Goal: Task Accomplishment & Management: Manage account settings

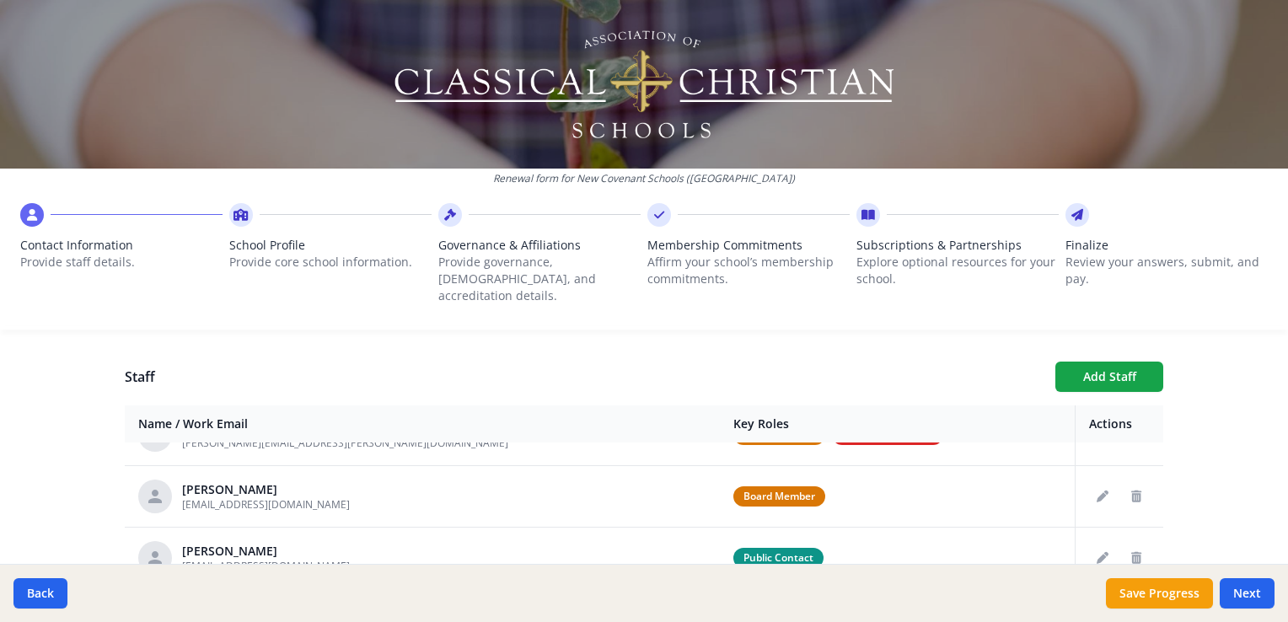
scroll to position [253, 0]
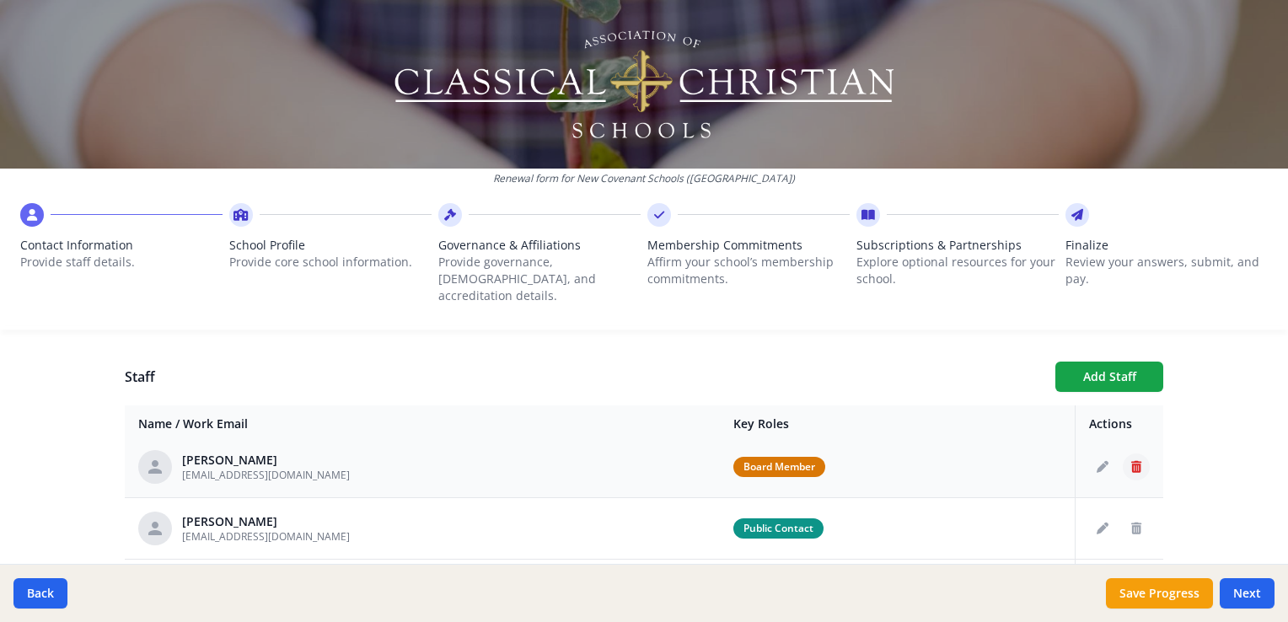
click at [1131, 461] on icon "Delete staff" at bounding box center [1136, 467] width 10 height 12
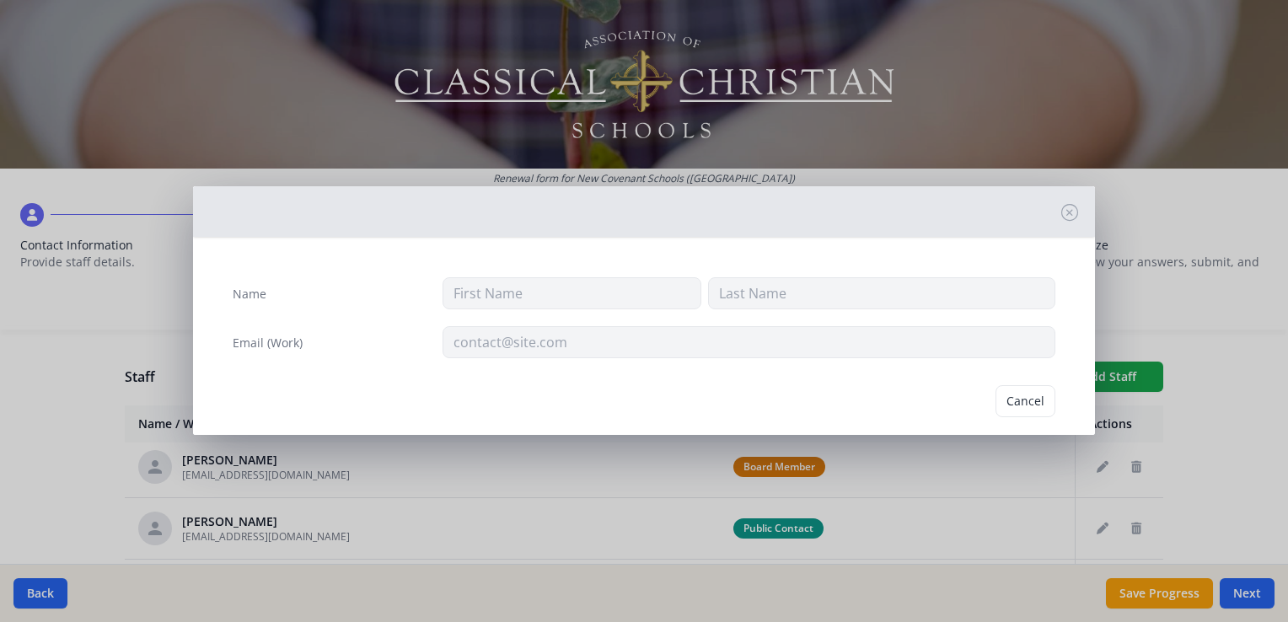
type input "[PERSON_NAME]"
type input "Price"
type input "[EMAIL_ADDRESS][DOMAIN_NAME]"
click at [1036, 397] on button "Delete" at bounding box center [1026, 401] width 58 height 32
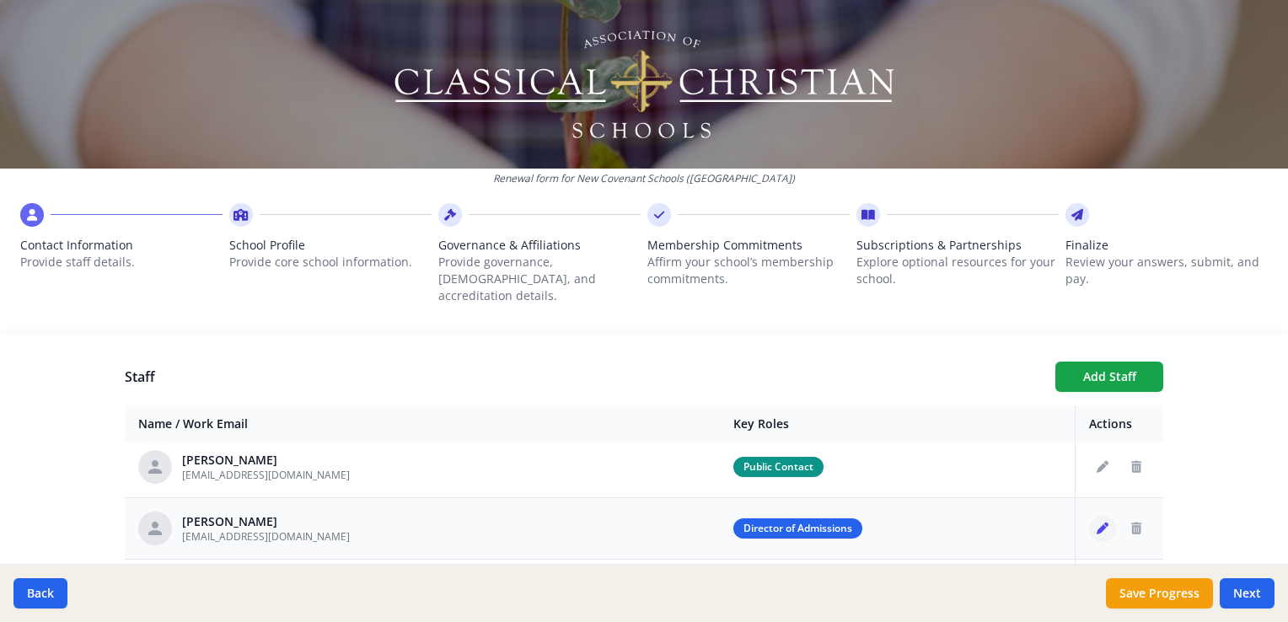
click at [1097, 523] on icon "Edit staff" at bounding box center [1103, 529] width 12 height 12
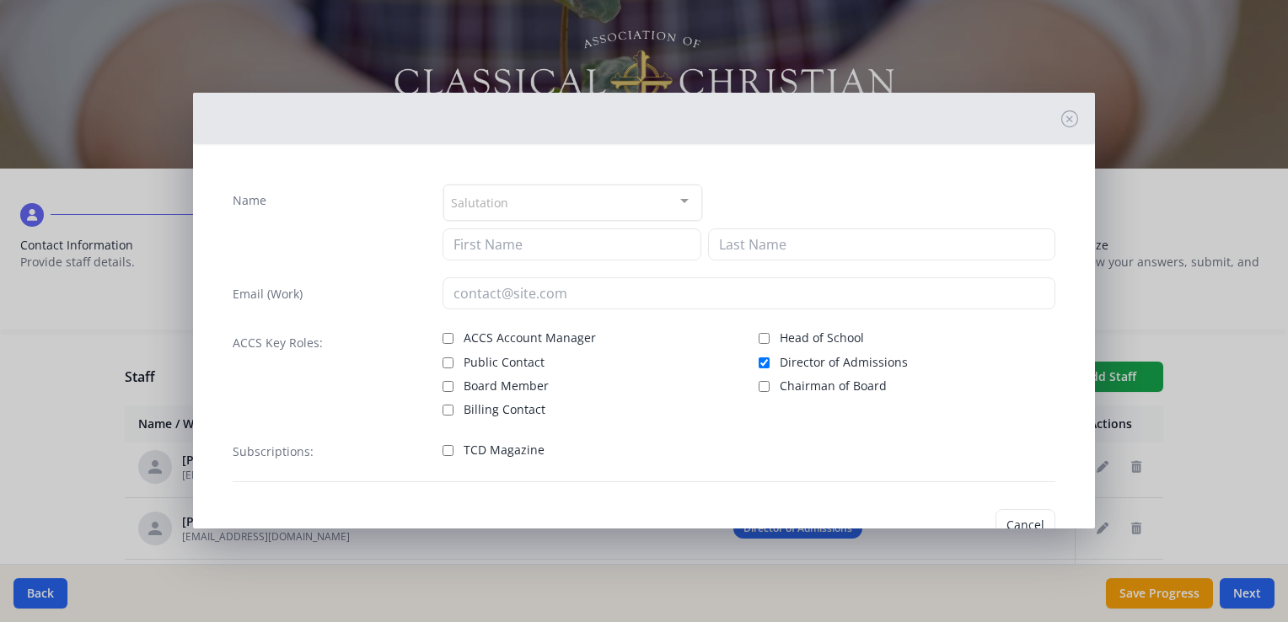
type input "Linda"
type input "Simon"
type input "lsimon@newcovenantschools.org"
checkbox input "true"
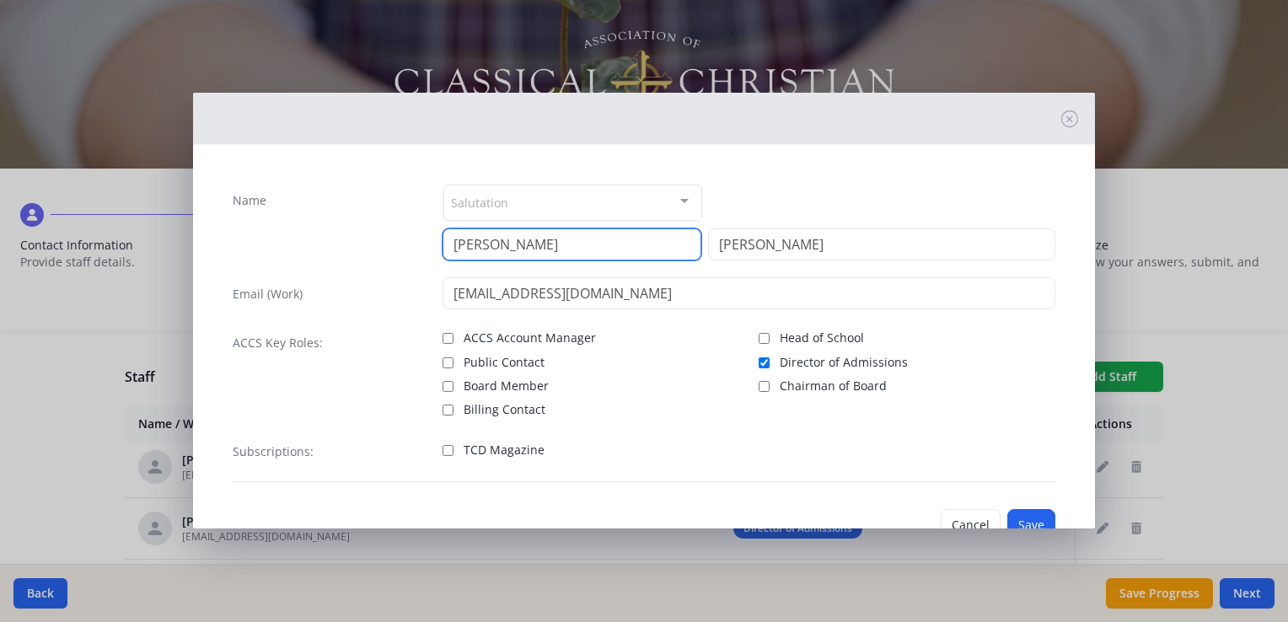
click at [582, 246] on input "Linda" at bounding box center [572, 244] width 259 height 32
type input "L"
type input "Eliza"
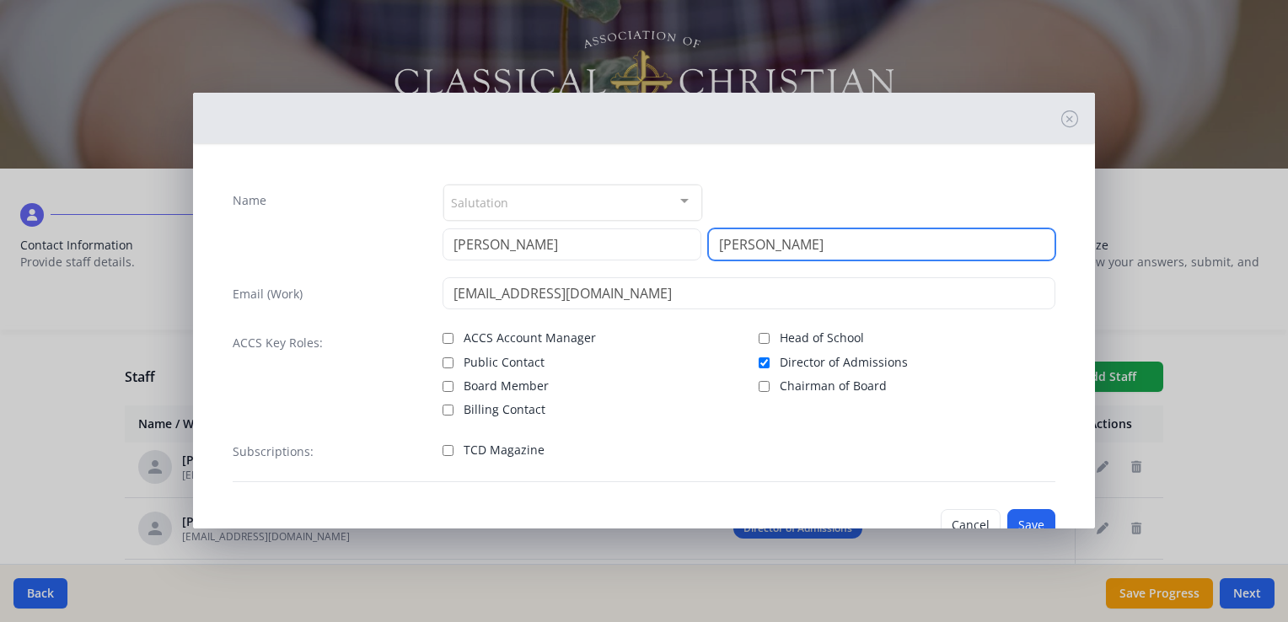
type input "Olson"
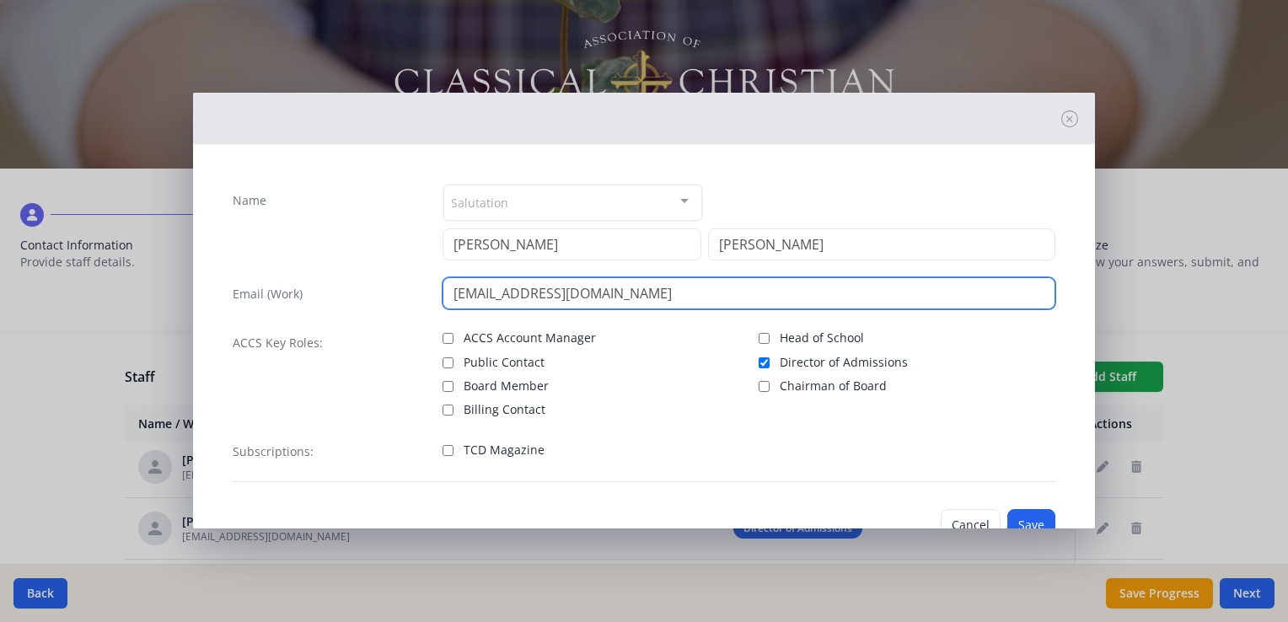
click at [486, 293] on input "lsimon@newcovenantschools.org" at bounding box center [749, 293] width 613 height 32
click at [492, 293] on input "lsimon@newcovenantschools.org" at bounding box center [749, 293] width 613 height 32
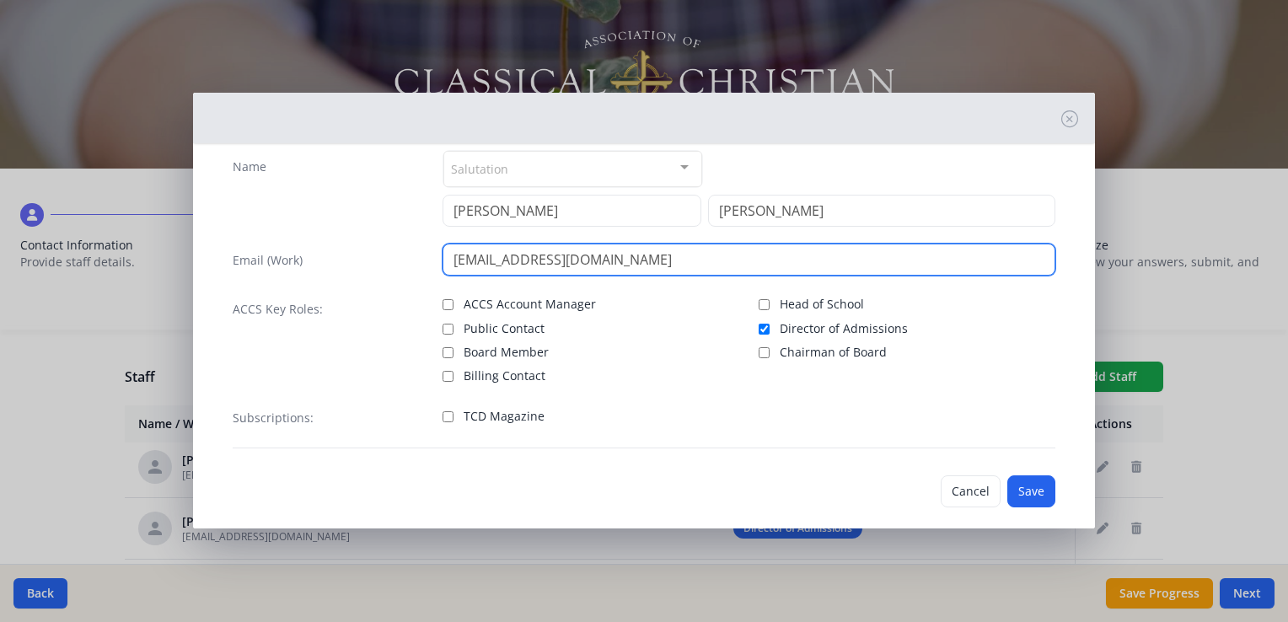
scroll to position [51, 0]
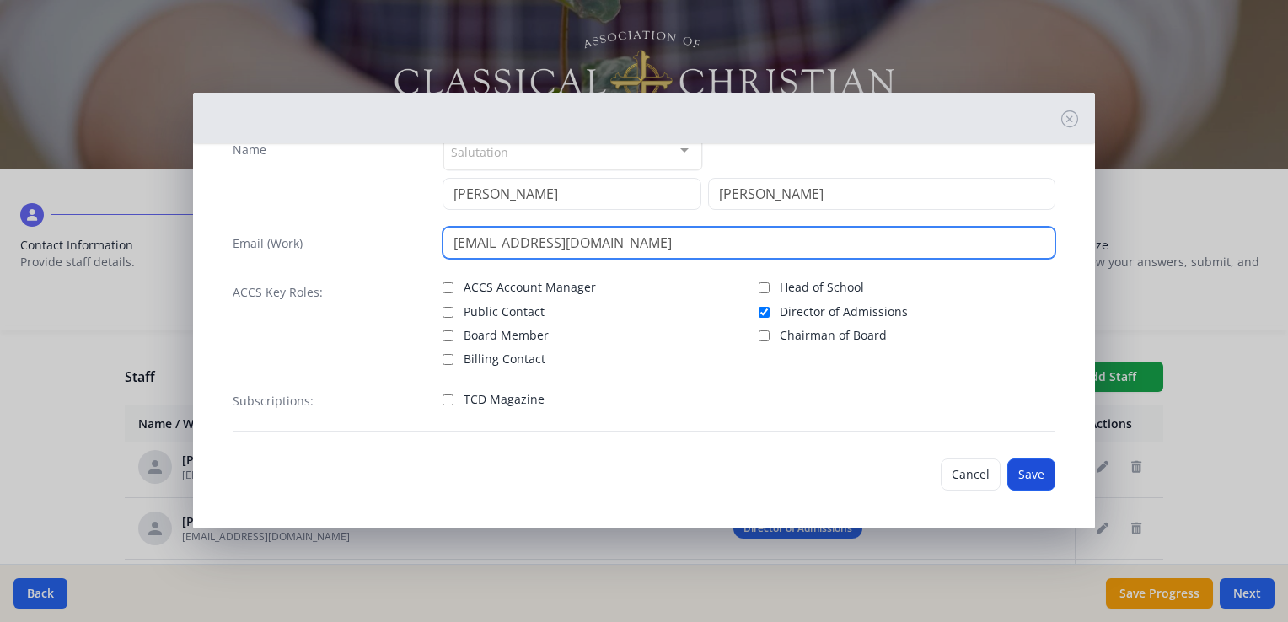
type input "eolson@newcovenantschools.org"
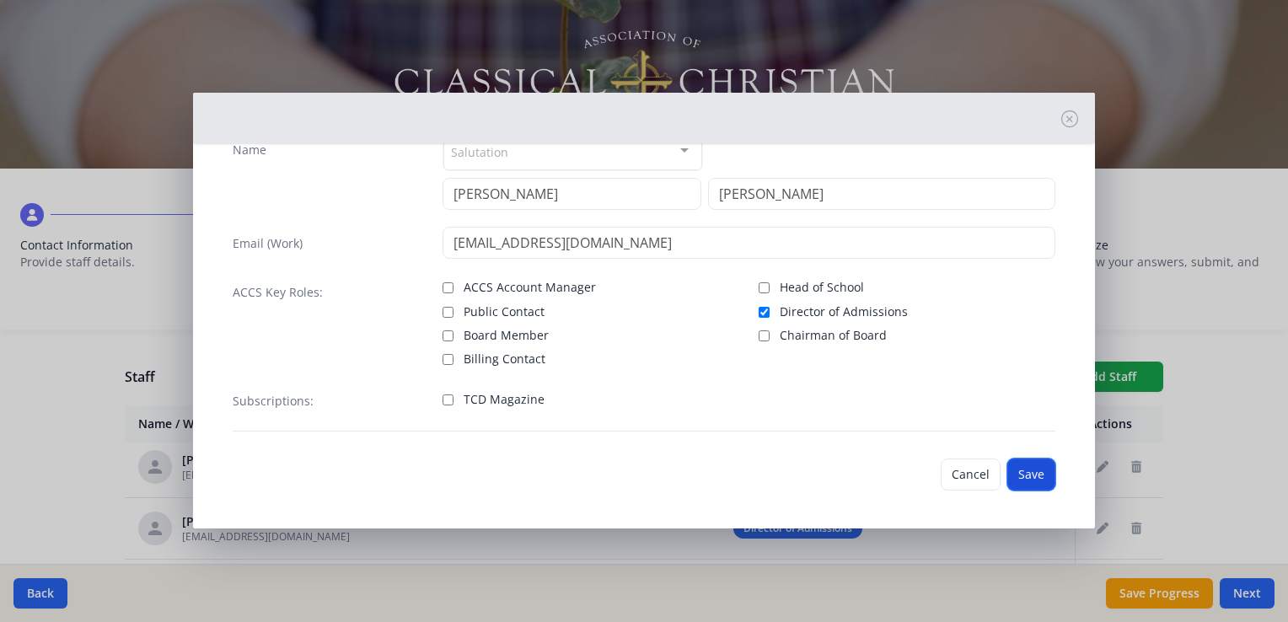
click at [1019, 465] on button "Save" at bounding box center [1032, 475] width 48 height 32
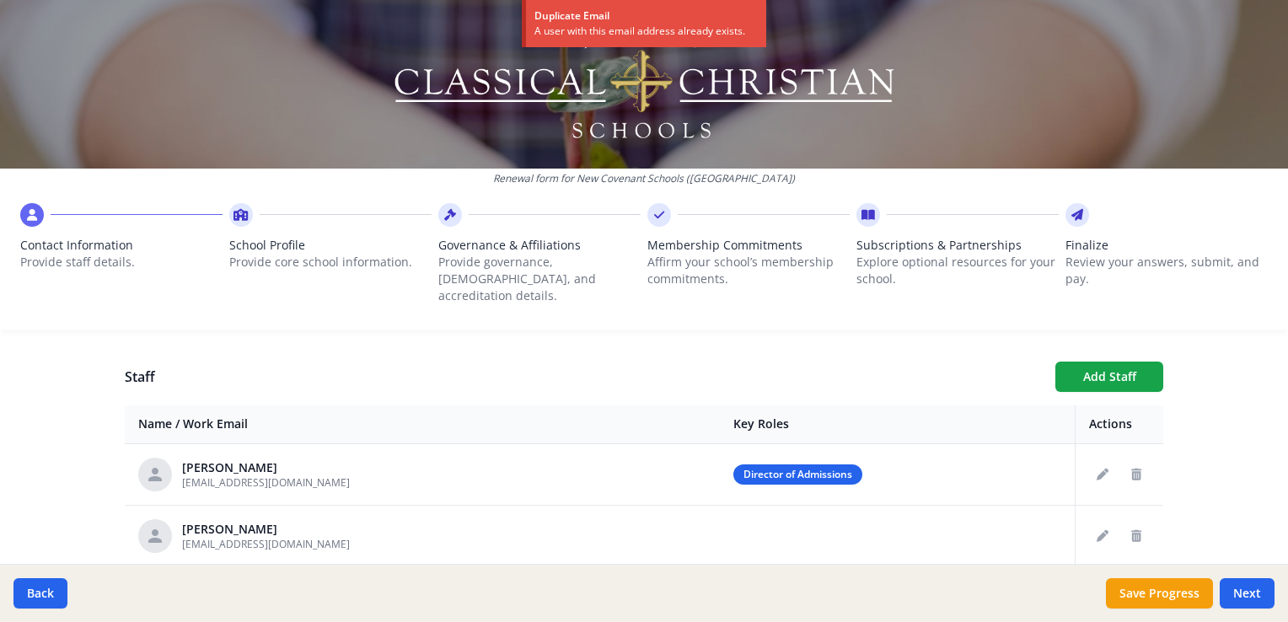
scroll to position [337, 0]
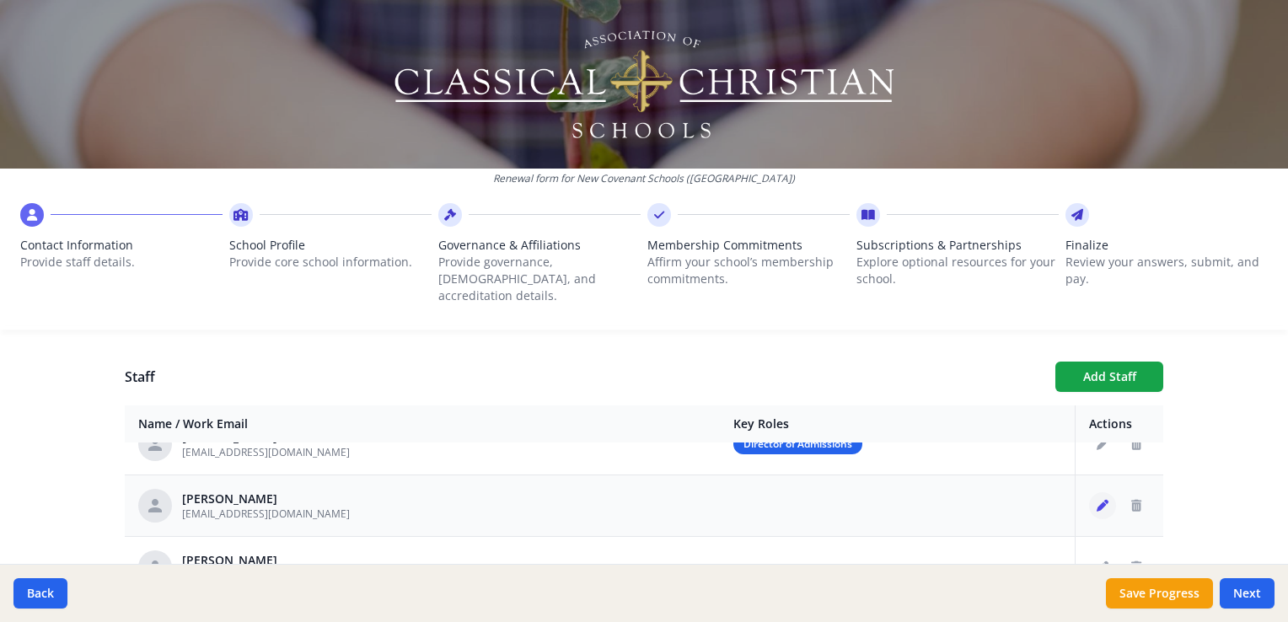
click at [1097, 500] on icon "Edit staff" at bounding box center [1103, 506] width 12 height 12
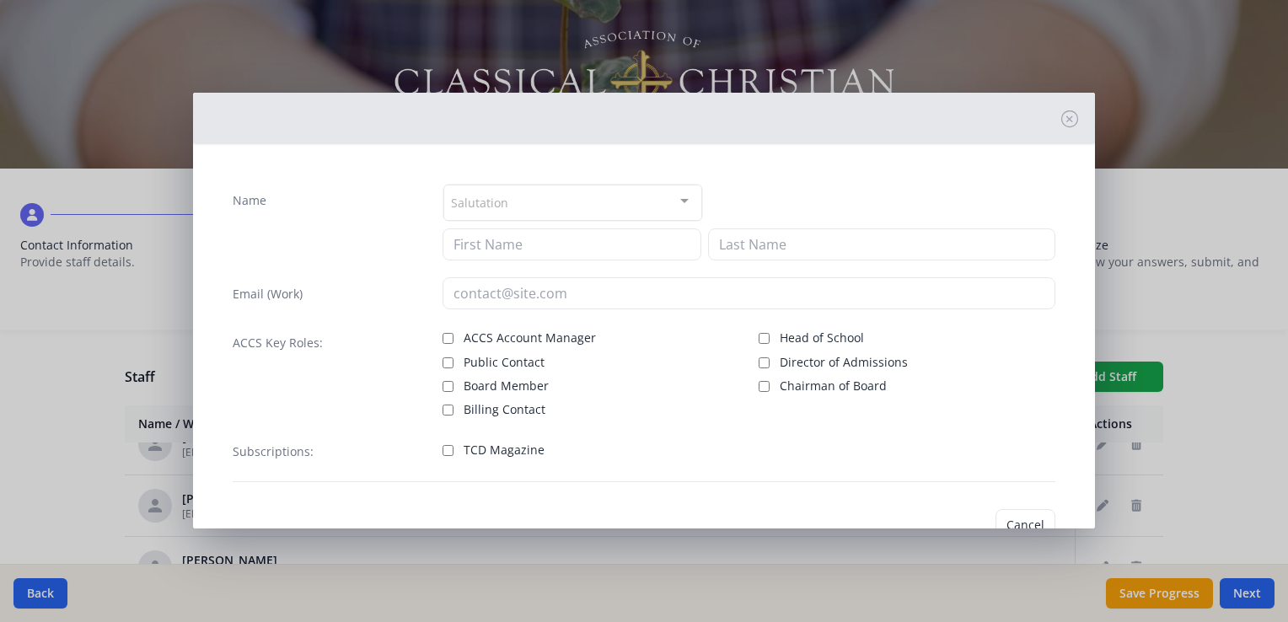
type input "Kyle"
type input "Alexander"
type input "kalexander@newcovenantschools.org"
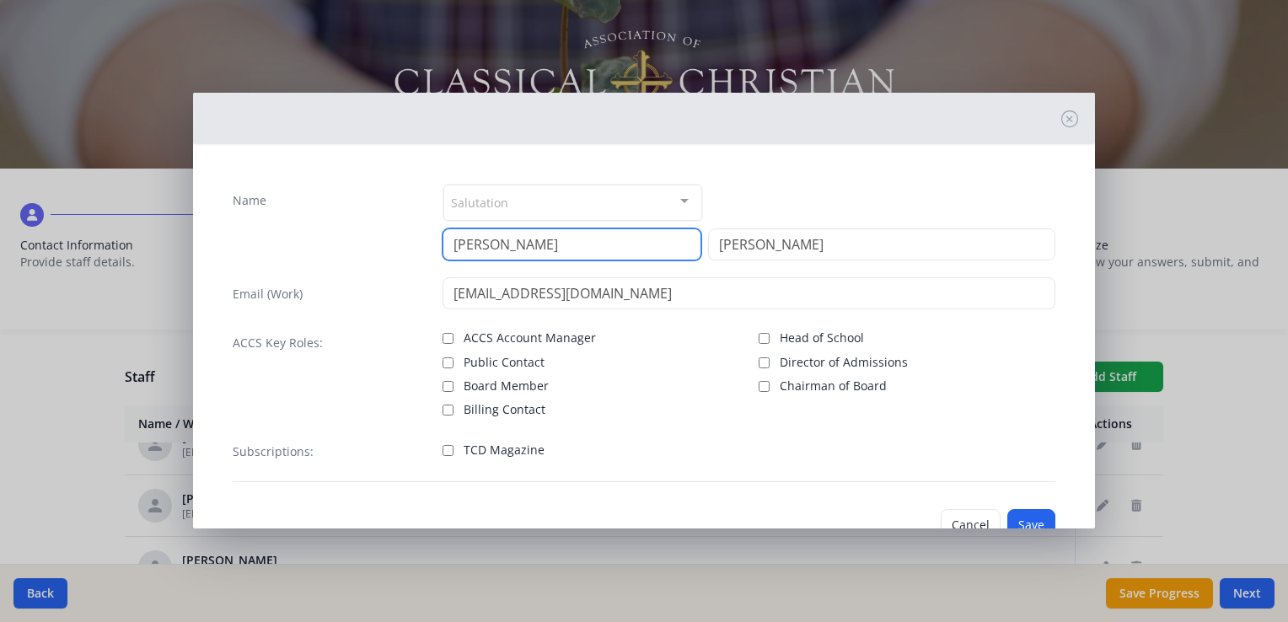
drag, startPoint x: 557, startPoint y: 252, endPoint x: 311, endPoint y: 251, distance: 246.2
click at [311, 251] on div "Name Salutation Mr. Mrs. Ms. Dr. Rev. Fr. Esq. No elements found. Consider chan…" at bounding box center [644, 222] width 823 height 77
type input "John"
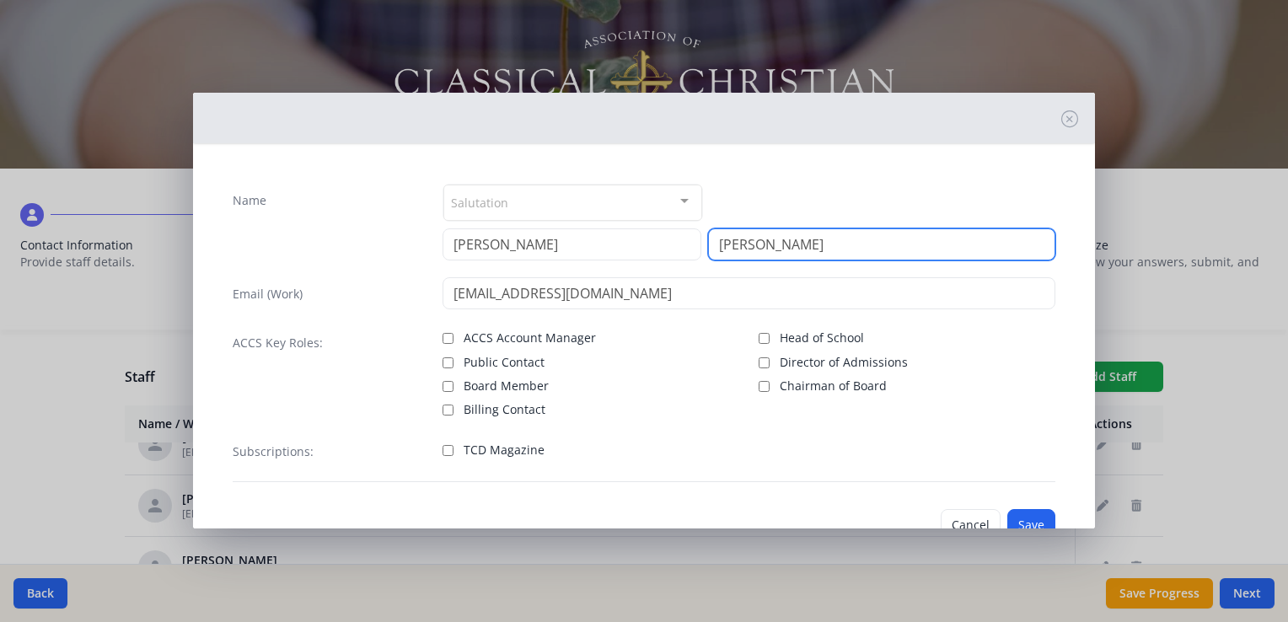
type input "Maynard"
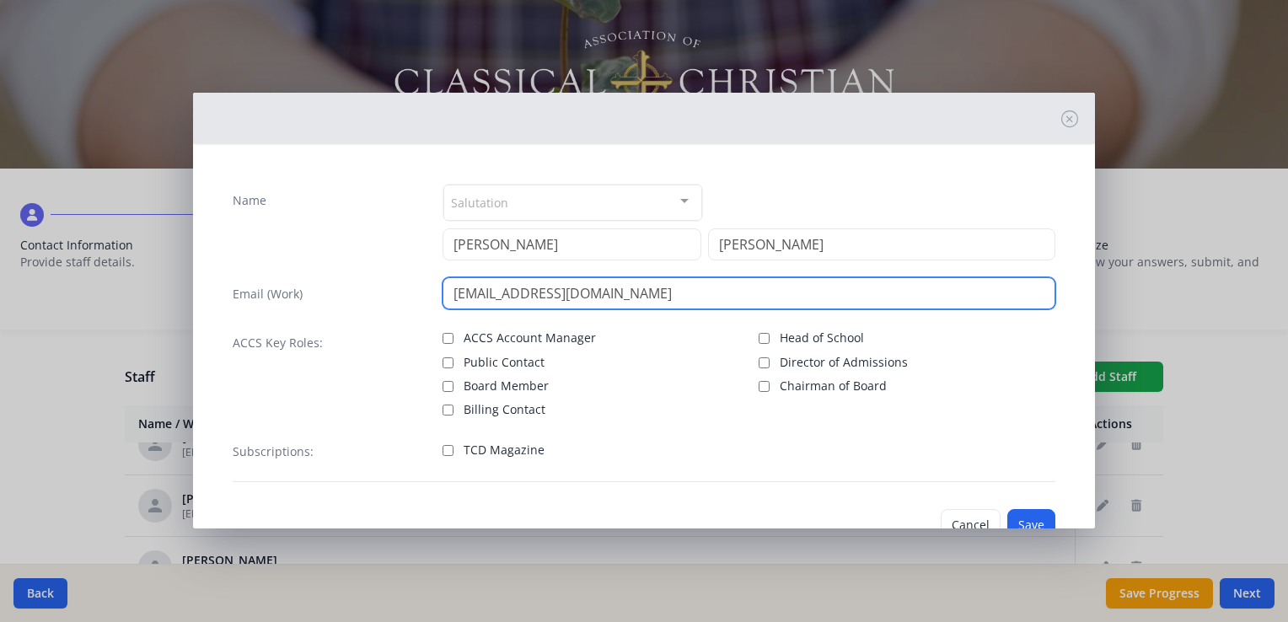
click at [513, 283] on input "kalexander@newcovenantschools.org" at bounding box center [749, 293] width 613 height 32
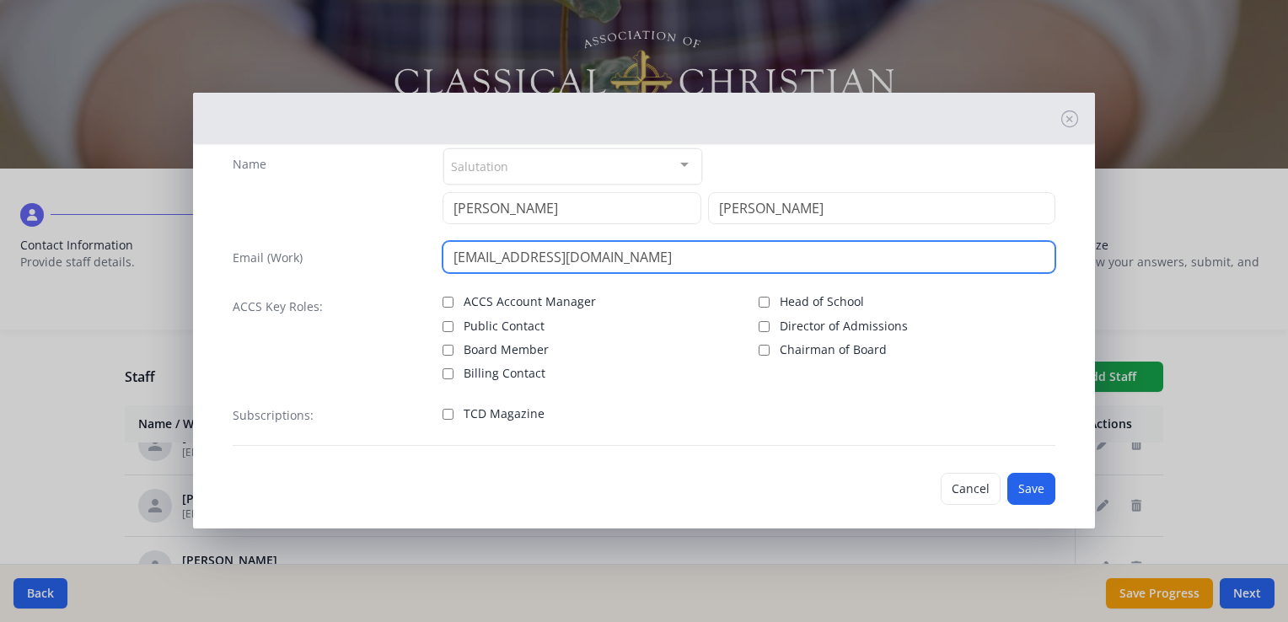
scroll to position [51, 0]
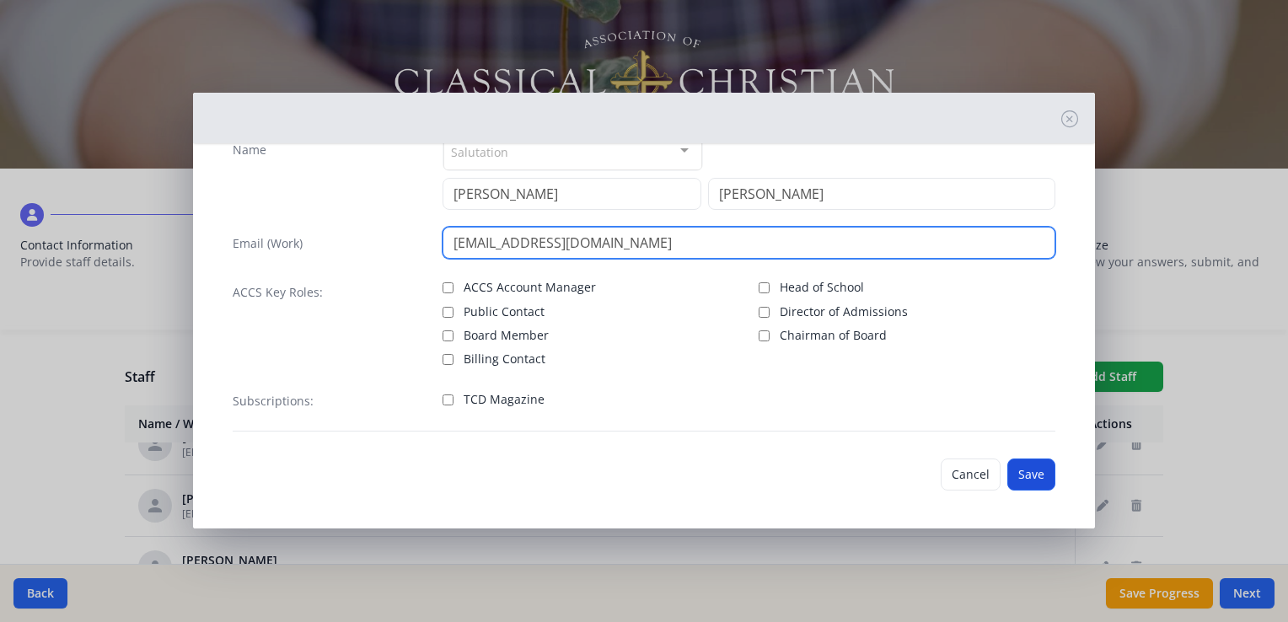
type input "jmaynard@newcovenantschools.org"
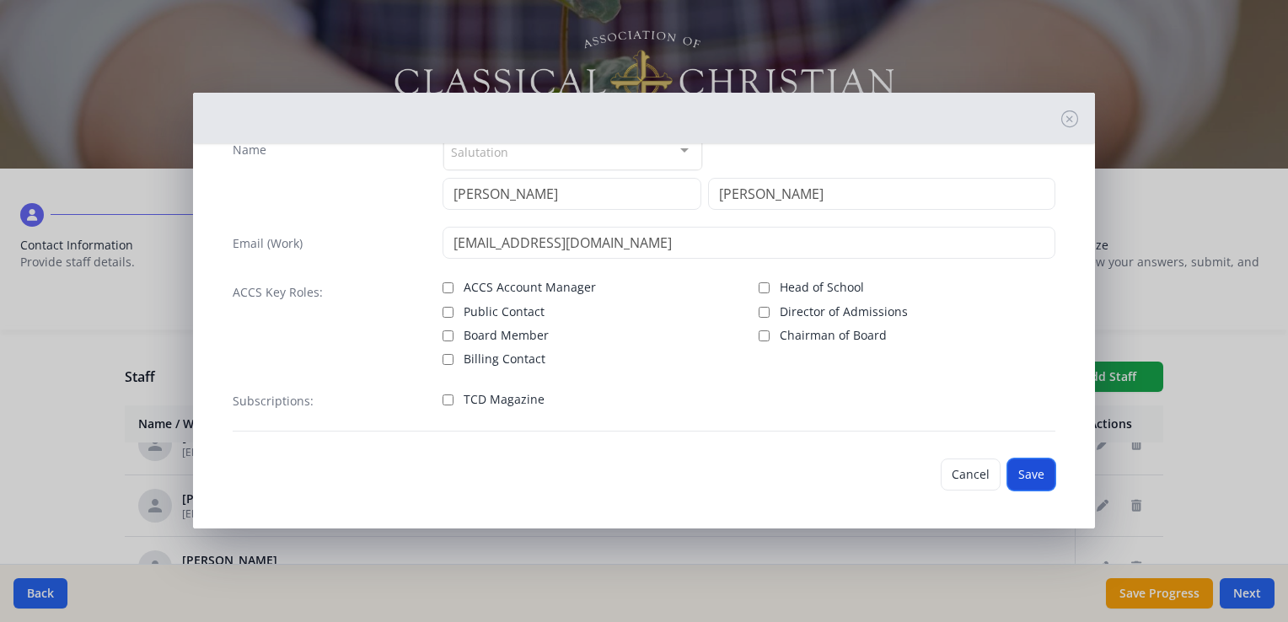
click at [1008, 472] on button "Save" at bounding box center [1032, 475] width 48 height 32
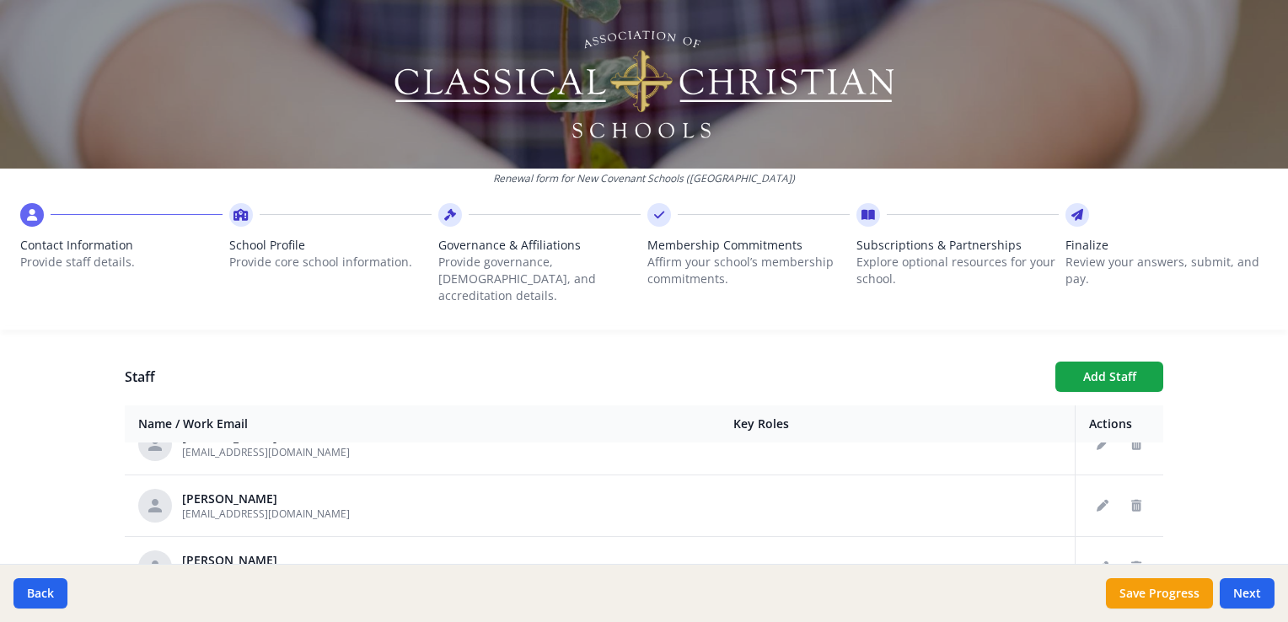
scroll to position [674, 0]
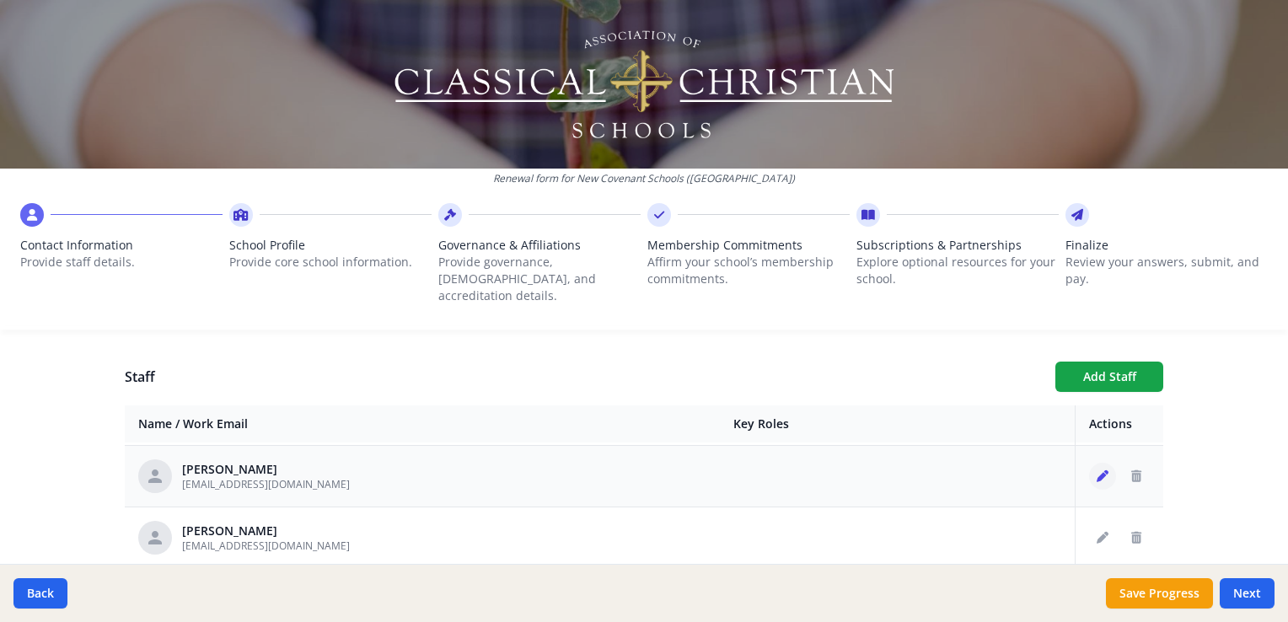
click at [1097, 470] on icon "Edit staff" at bounding box center [1103, 476] width 12 height 12
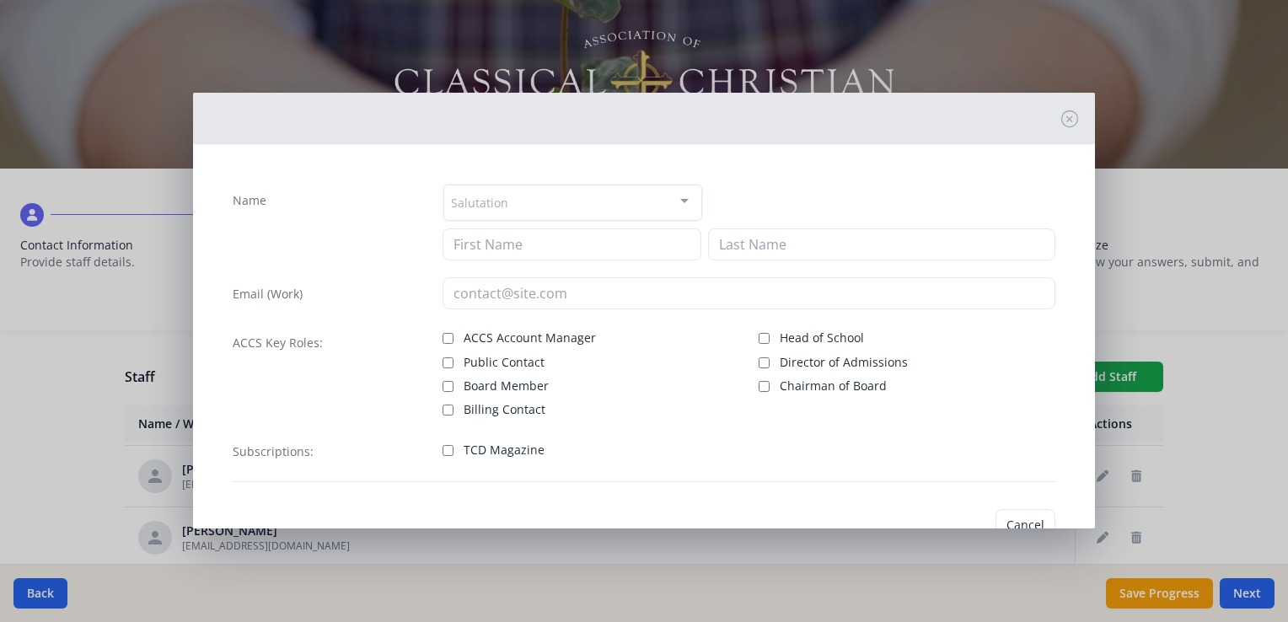
type input "Christy"
type input "Brenning"
type input "cbrenning@newcovenantschools.org"
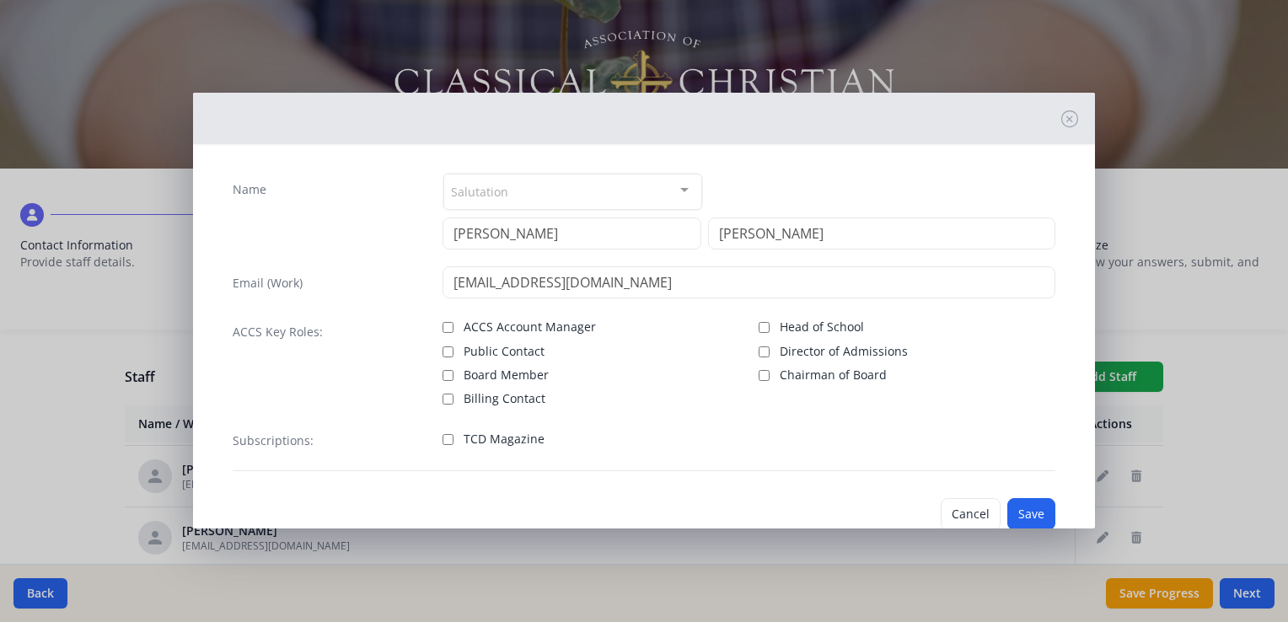
scroll to position [0, 0]
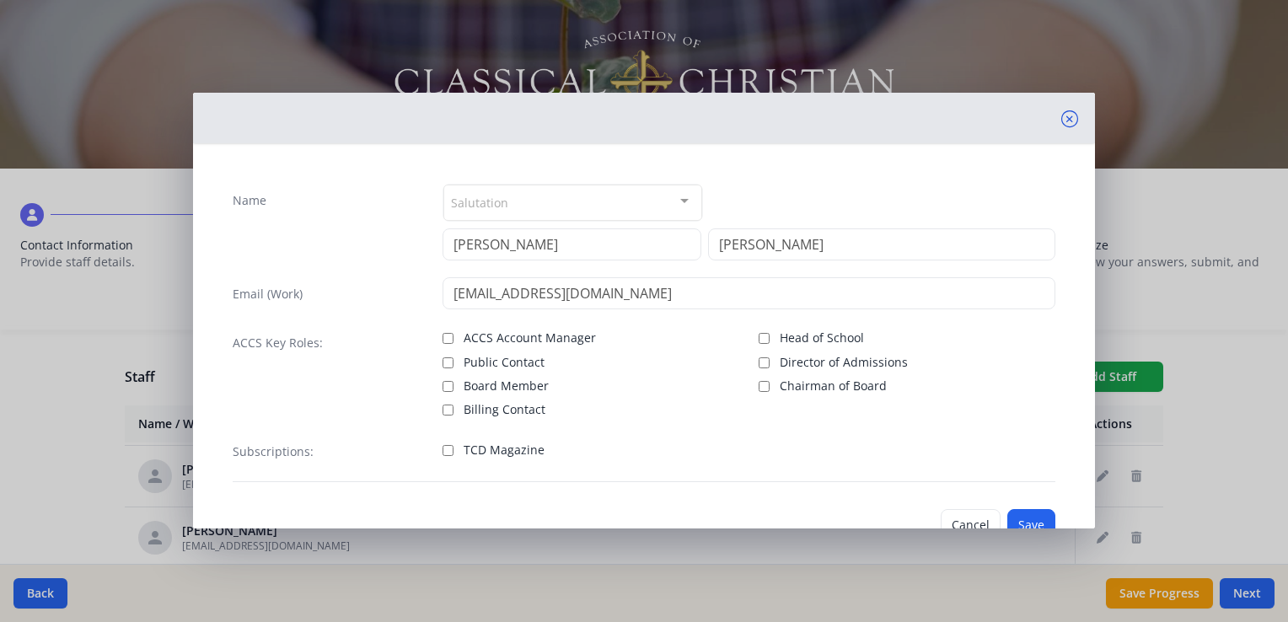
click at [1061, 116] on icon at bounding box center [1069, 118] width 17 height 17
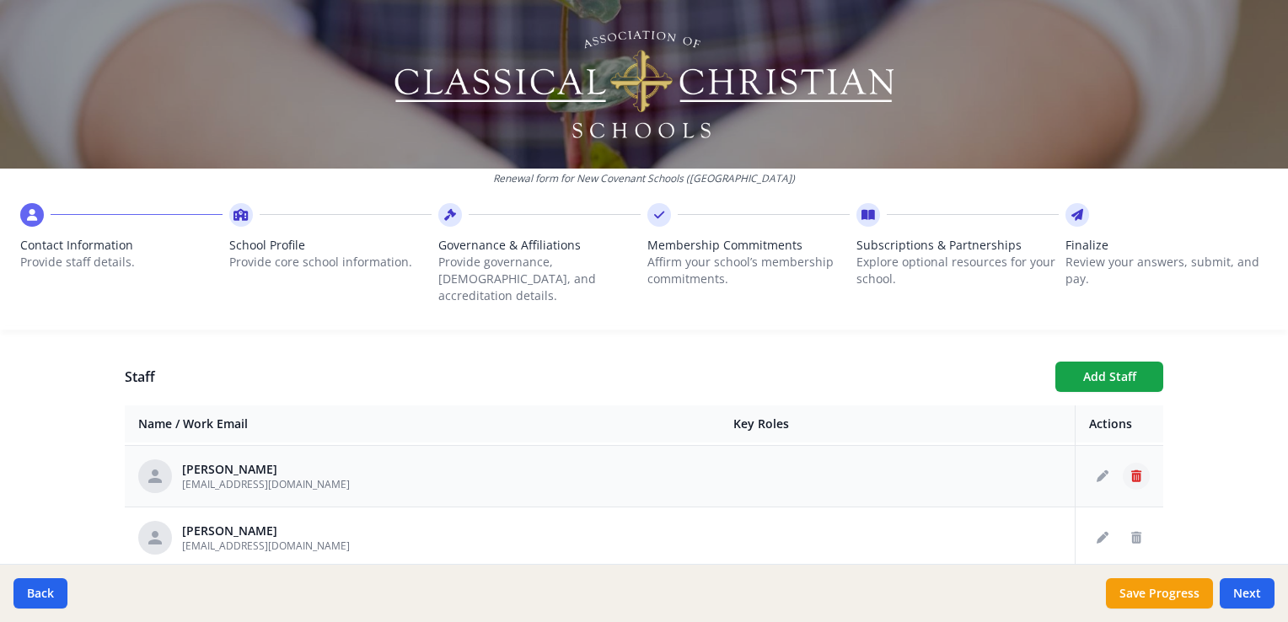
click at [1131, 470] on icon "Delete staff" at bounding box center [1136, 476] width 10 height 12
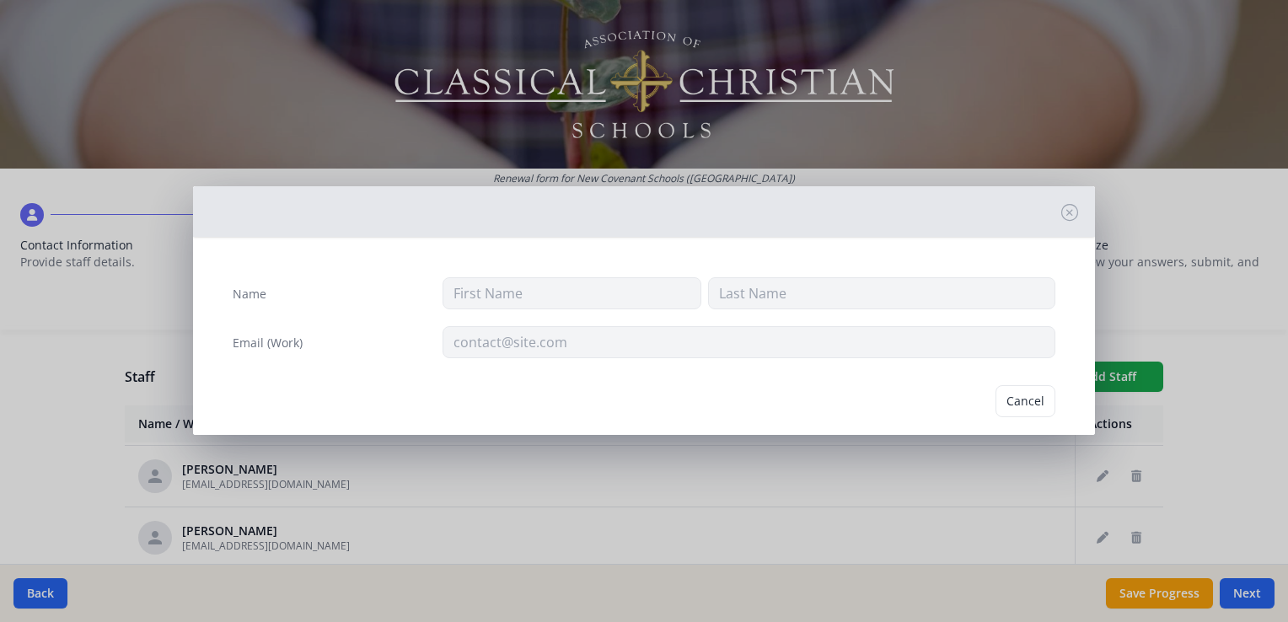
type input "Christy"
type input "Brenning"
type input "cbrenning@newcovenantschools.org"
click at [1020, 399] on button "Delete" at bounding box center [1026, 401] width 58 height 32
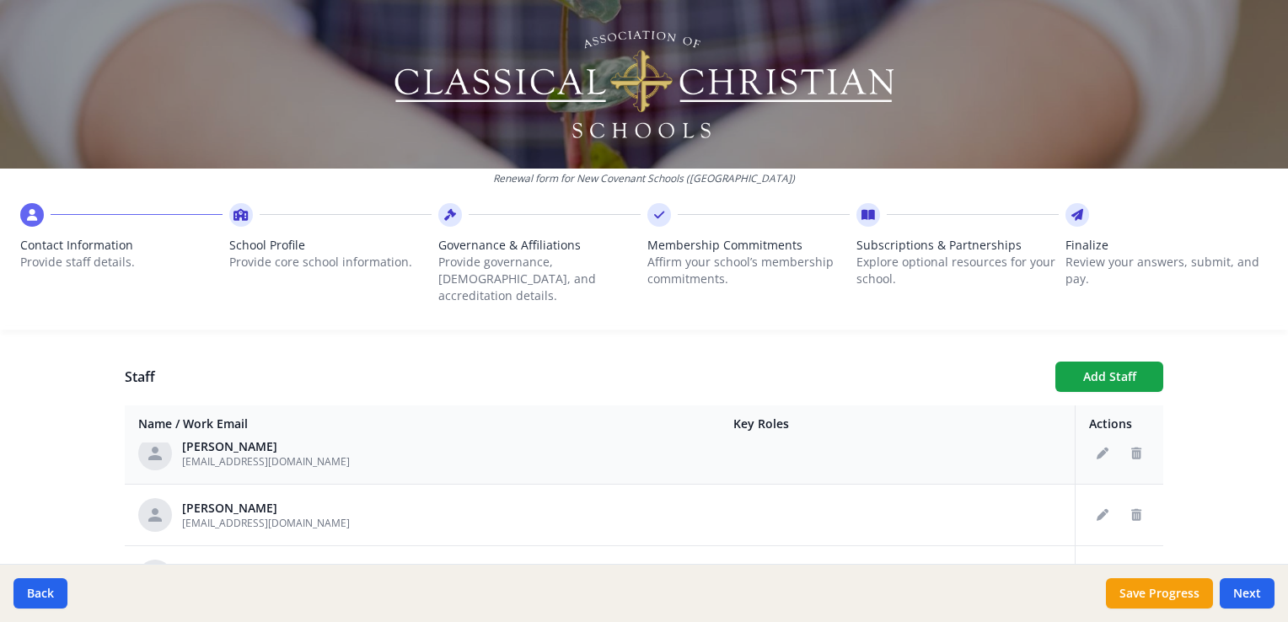
scroll to position [782, 0]
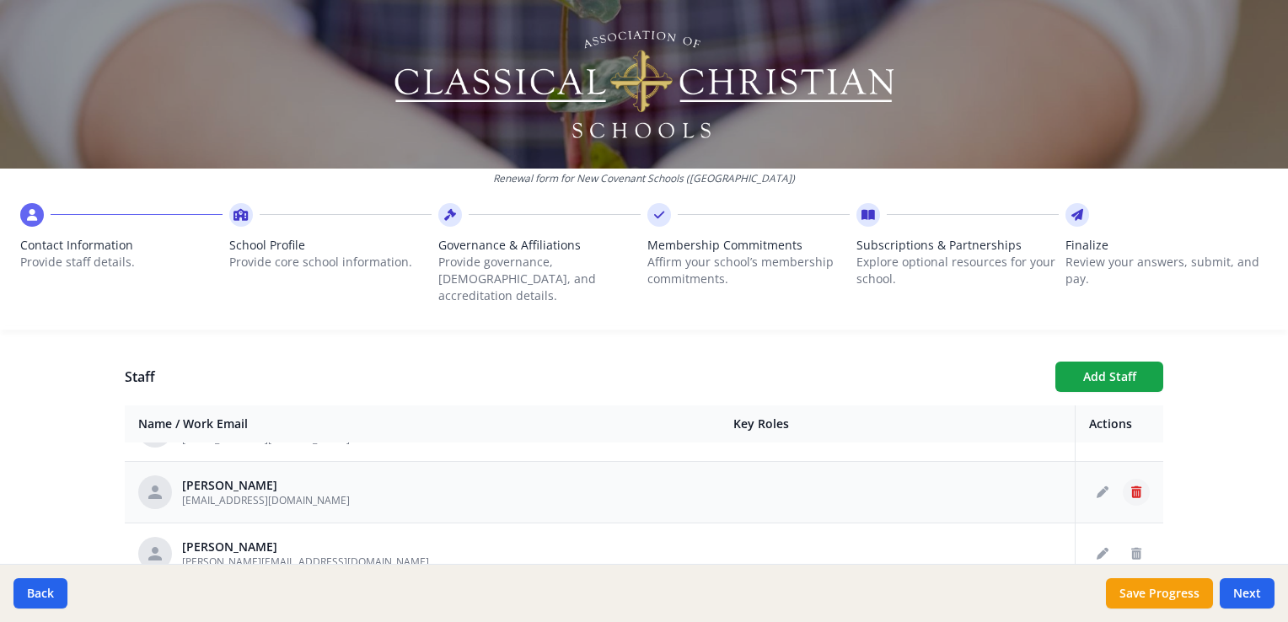
click at [1131, 486] on icon "Delete staff" at bounding box center [1136, 492] width 10 height 12
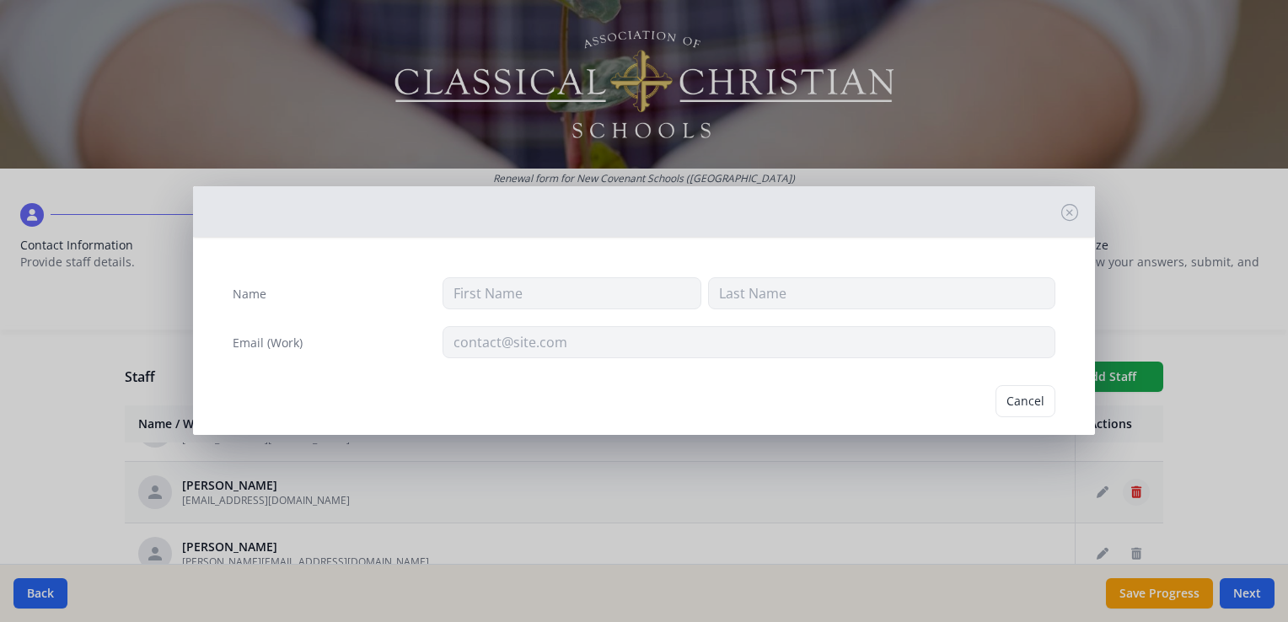
type input "Bethany"
type input "Caswell"
type input "bcasewell@newcovenantschools.org"
click at [1031, 401] on button "Delete" at bounding box center [1026, 401] width 58 height 32
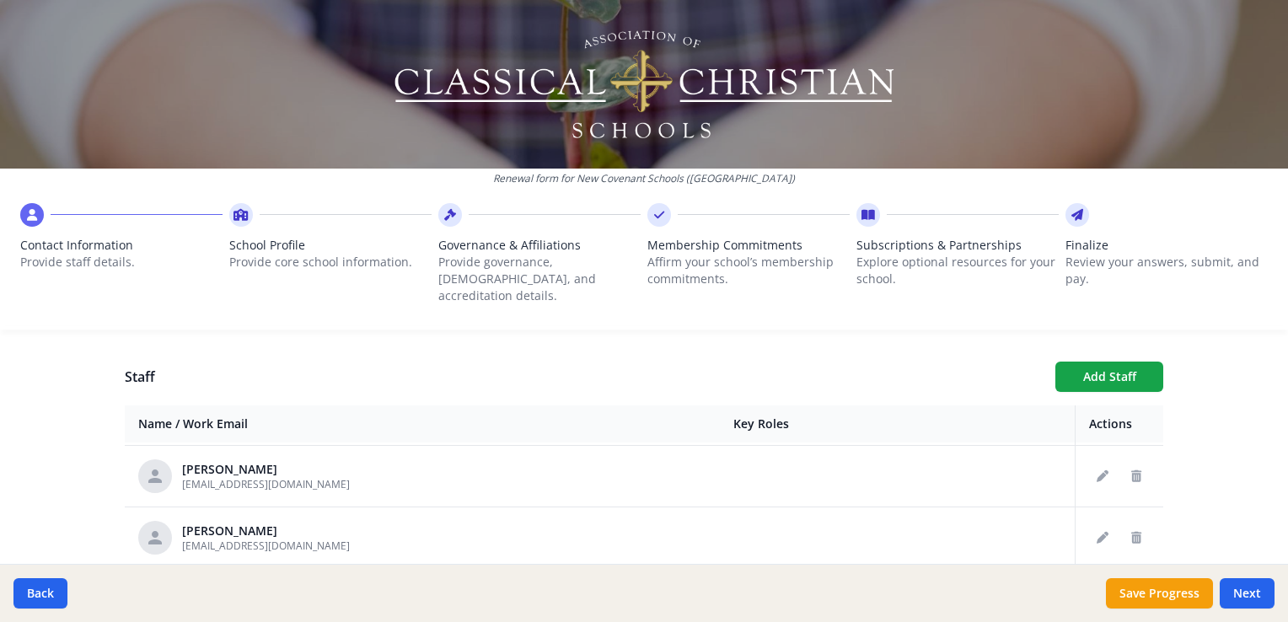
scroll to position [889, 0]
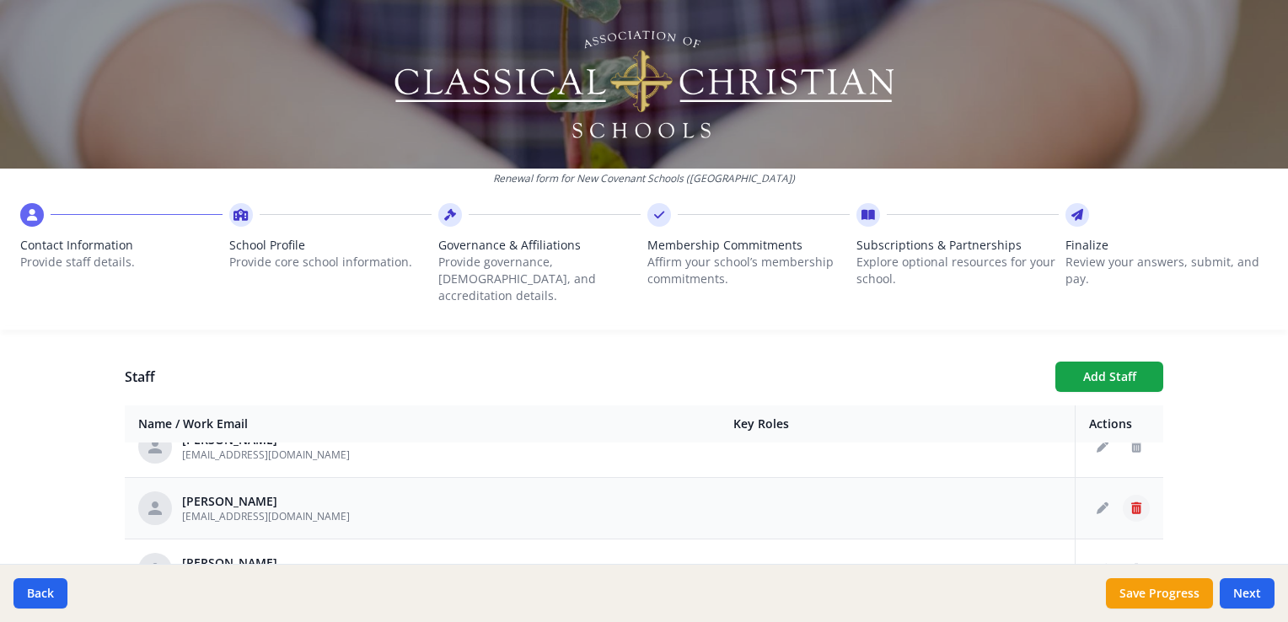
click at [1131, 502] on icon "Delete staff" at bounding box center [1136, 508] width 10 height 12
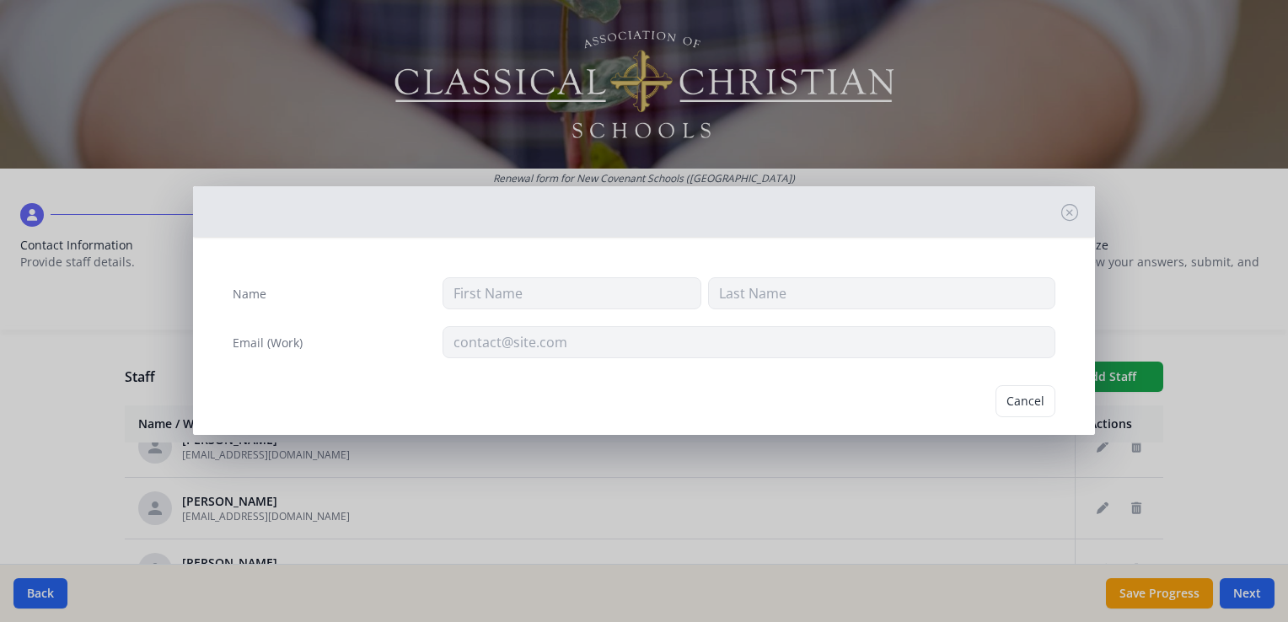
type input "Brenda"
type input "Davis"
type input "brenhdavis@gmail.com"
click at [999, 395] on button "Delete" at bounding box center [1026, 401] width 58 height 32
